Goal: Task Accomplishment & Management: Complete application form

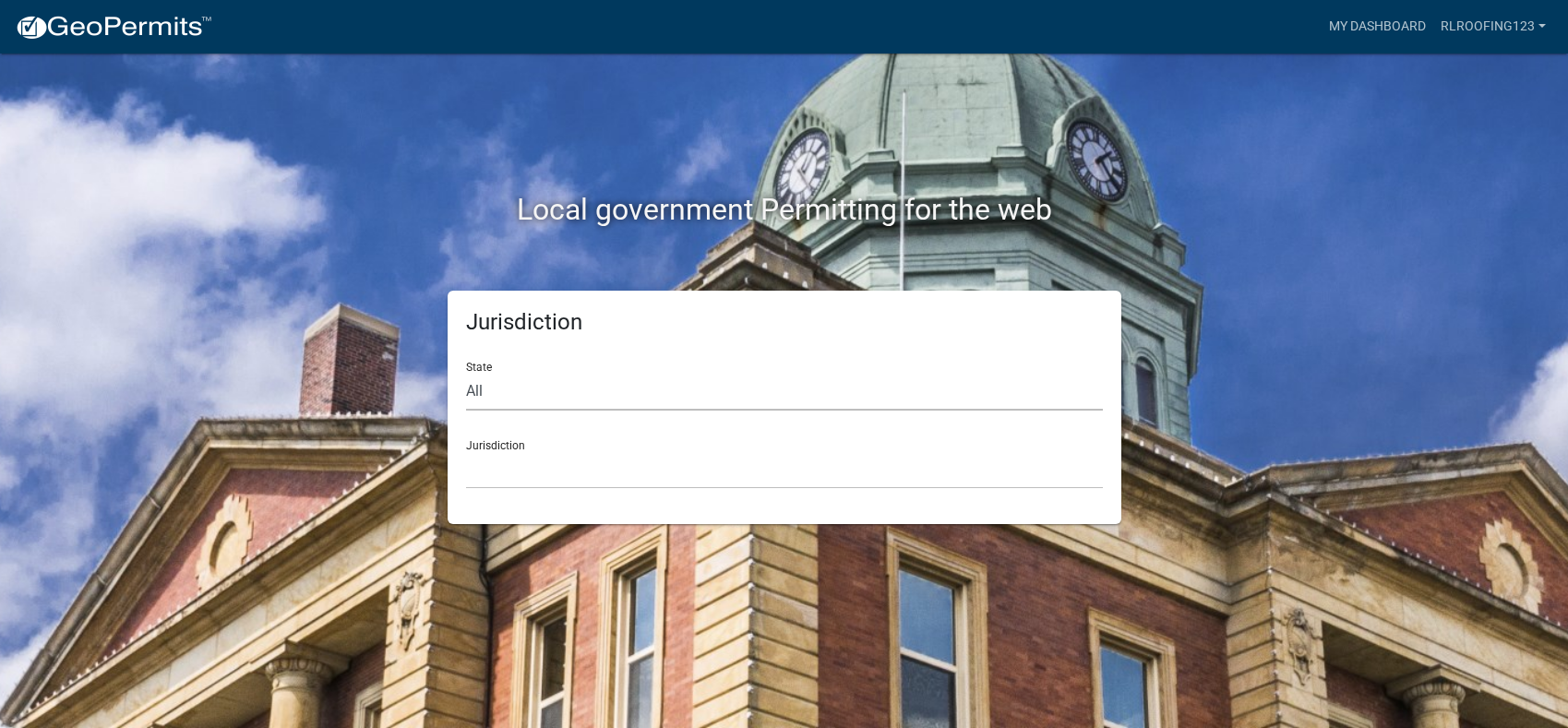
drag, startPoint x: 689, startPoint y: 385, endPoint x: 636, endPoint y: 403, distance: 56.0
click at [689, 385] on select "All Colorado Georgia Indiana Iowa Kansas Minnesota Ohio South Carolina Wisconsin" at bounding box center [784, 392] width 636 height 37
select select "Indiana"
click at [466, 373] on select "All Colorado Georgia Indiana Iowa Kansas Minnesota Ohio South Carolina Wisconsin" at bounding box center [784, 392] width 636 height 37
click at [546, 439] on div "Jurisdiction City of Charlestown, Indiana City of Jeffersonville, Indiana City …" at bounding box center [784, 457] width 636 height 64
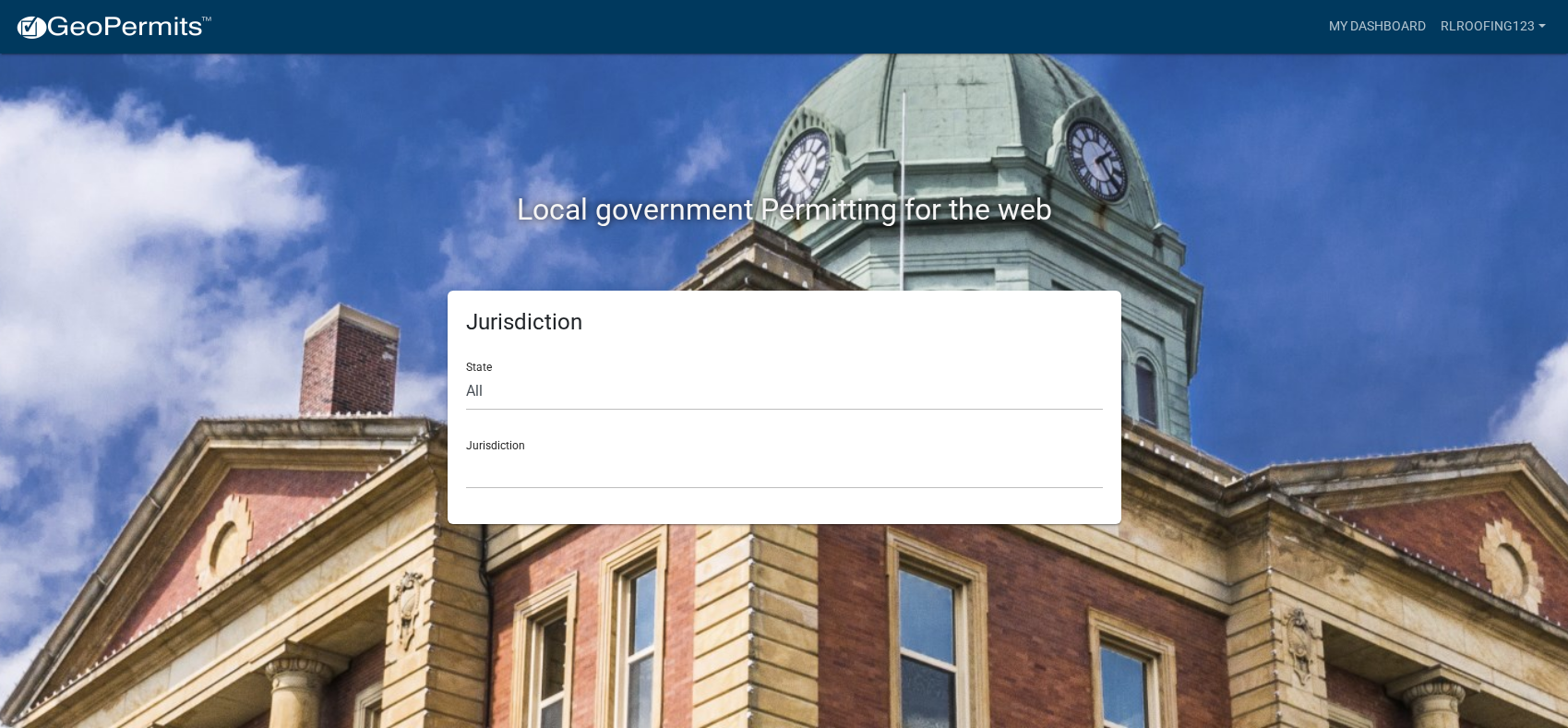
click at [546, 448] on div "Jurisdiction City of Charlestown, Indiana City of Jeffersonville, Indiana City …" at bounding box center [784, 457] width 636 height 64
click at [547, 448] on div "Jurisdiction City of Charlestown, Indiana City of Jeffersonville, Indiana City …" at bounding box center [784, 457] width 636 height 64
click at [550, 462] on select "City of Charlestown, Indiana City of Jeffersonville, Indiana City of Logansport…" at bounding box center [784, 470] width 636 height 37
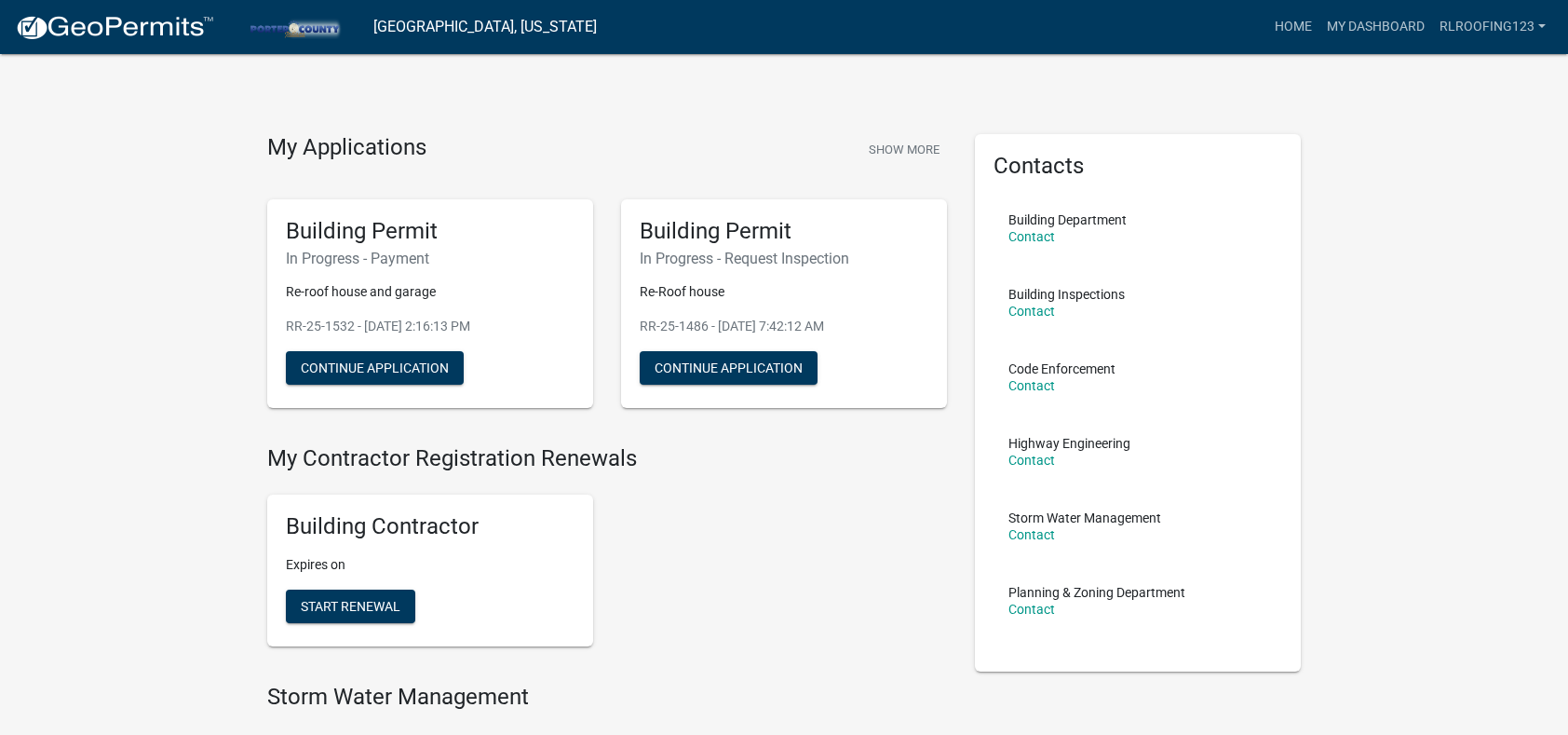
click at [655, 498] on div "Building Contractor Expires on Start Renewal" at bounding box center [607, 570] width 707 height 182
click at [357, 376] on button "Continue Application" at bounding box center [375, 367] width 178 height 33
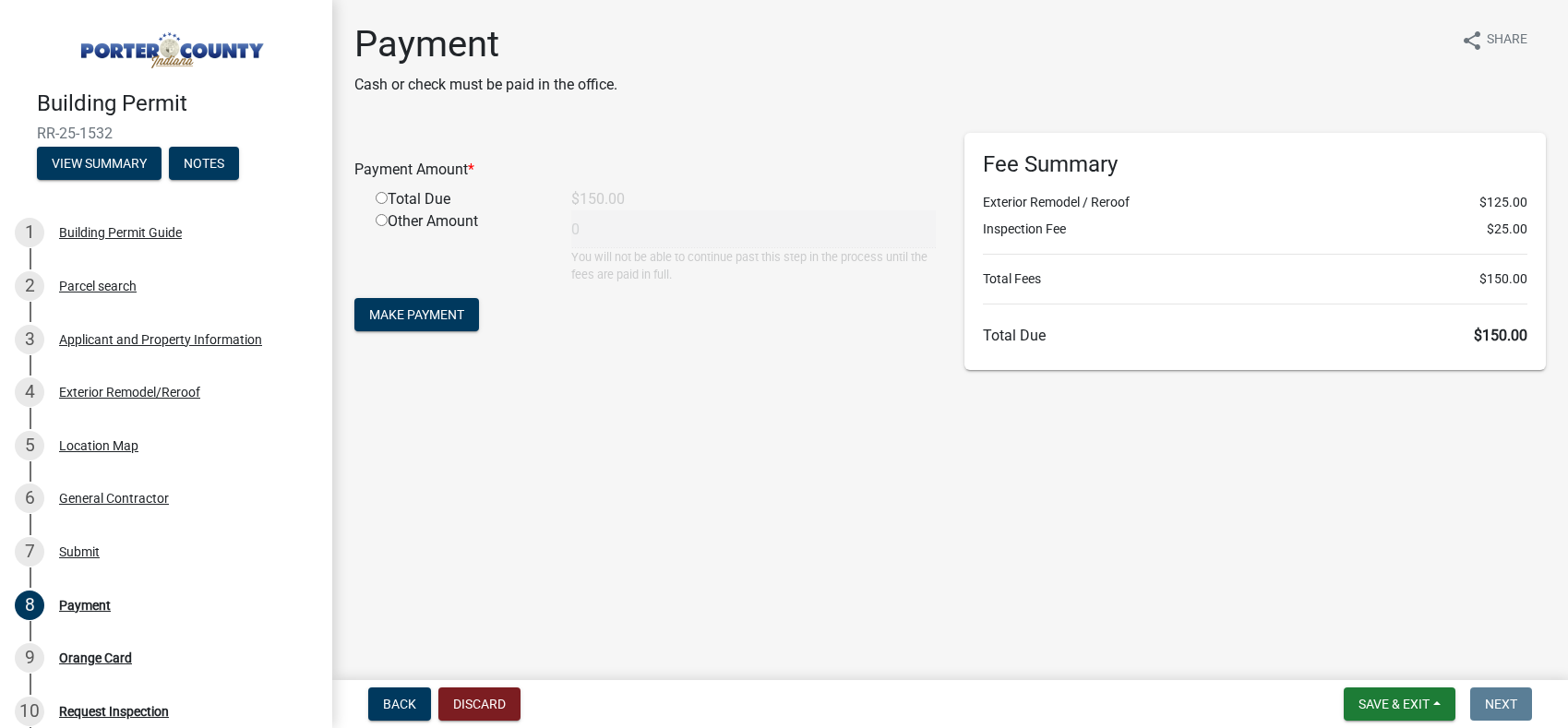
click at [382, 197] on input "radio" at bounding box center [381, 198] width 12 height 12
radio input "true"
type input "150"
click at [441, 320] on span "Make Payment" at bounding box center [416, 315] width 95 height 15
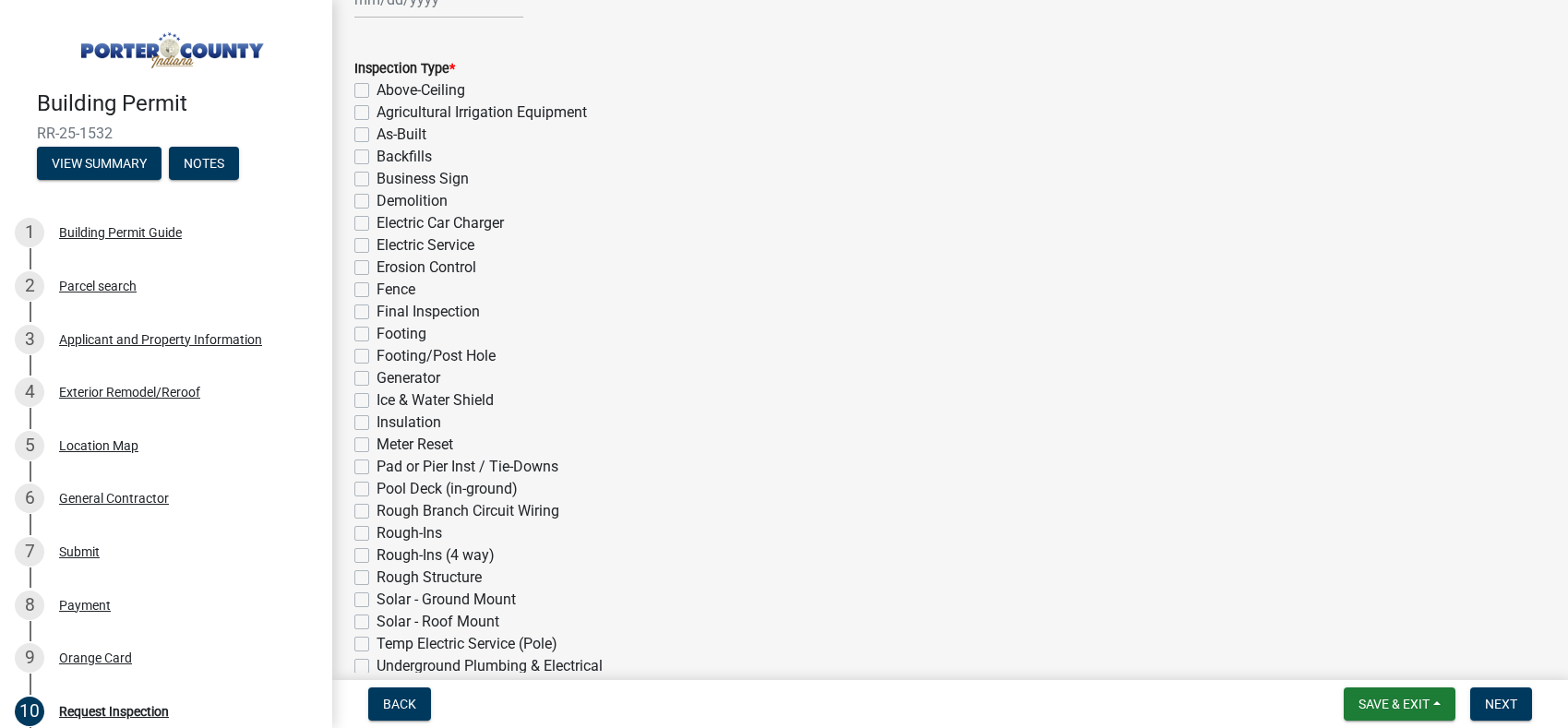
scroll to position [646, 0]
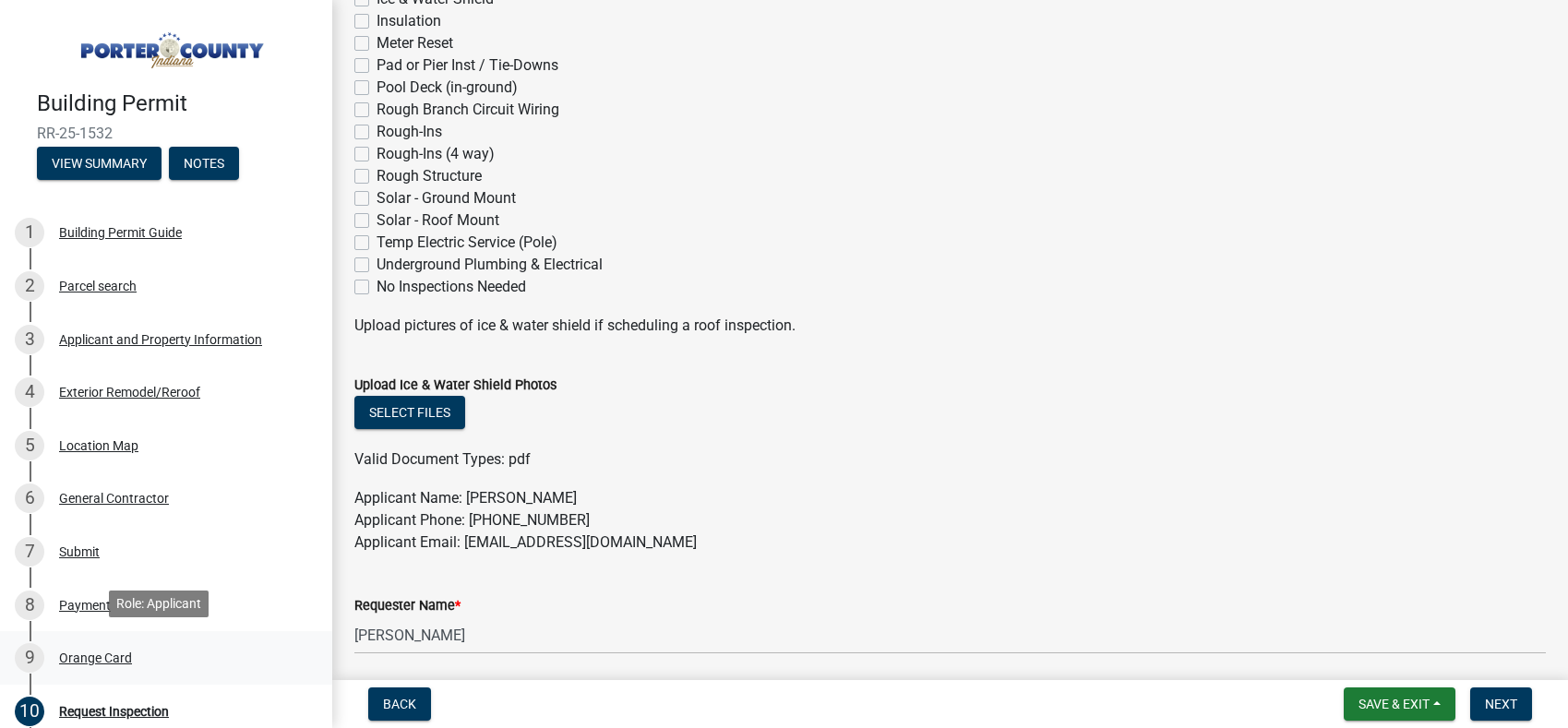
click at [83, 652] on div "Orange Card" at bounding box center [96, 658] width 73 height 13
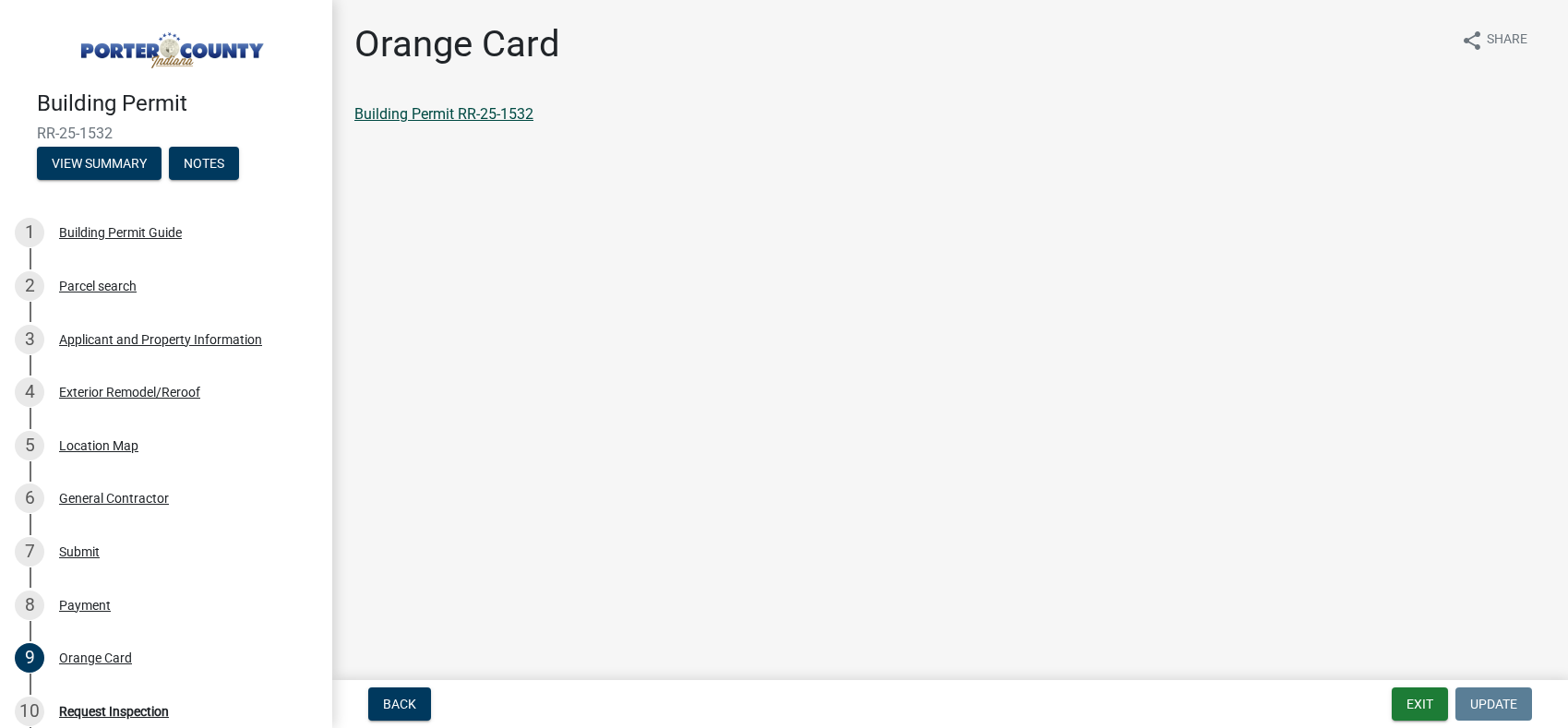
click at [440, 107] on link "Building Permit RR-25-1532" at bounding box center [443, 113] width 179 height 18
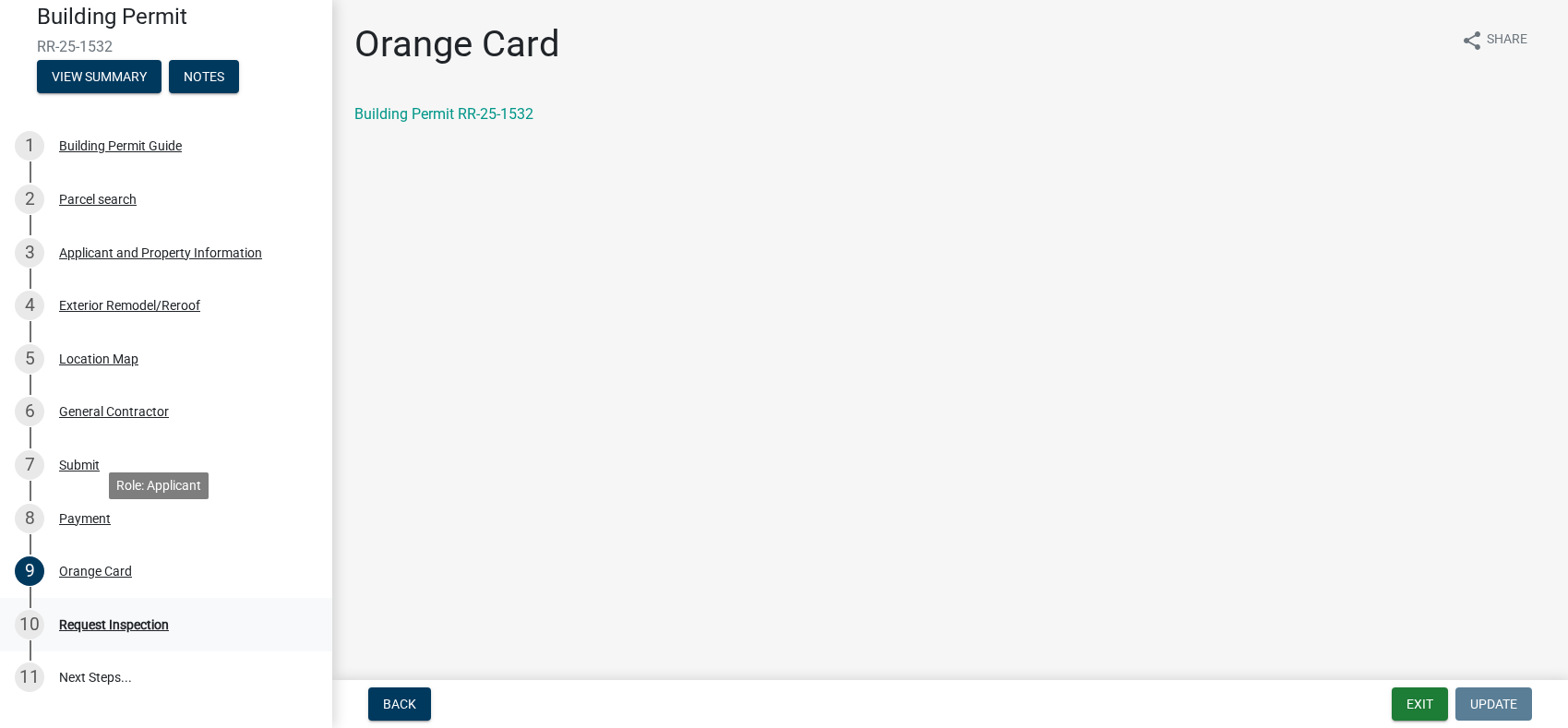
scroll to position [185, 0]
